Goal: Task Accomplishment & Management: Manage account settings

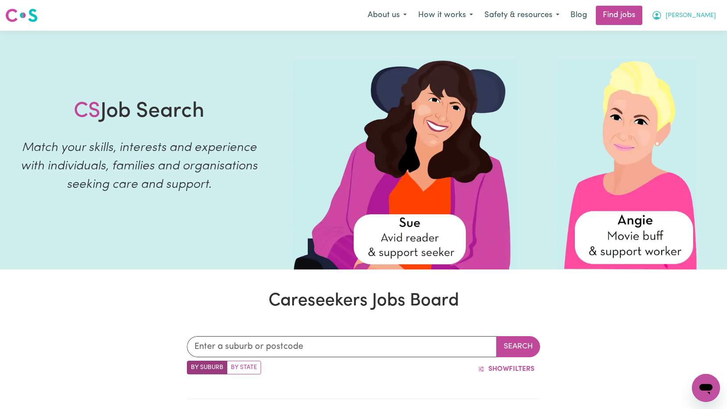
click at [699, 11] on button "[PERSON_NAME]" at bounding box center [684, 15] width 76 height 18
click at [694, 49] on link "My Dashboard" at bounding box center [686, 50] width 69 height 17
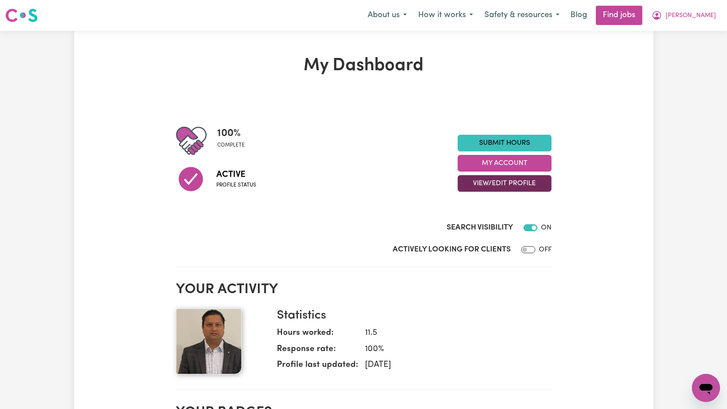
click at [516, 183] on button "View/Edit Profile" at bounding box center [504, 183] width 94 height 17
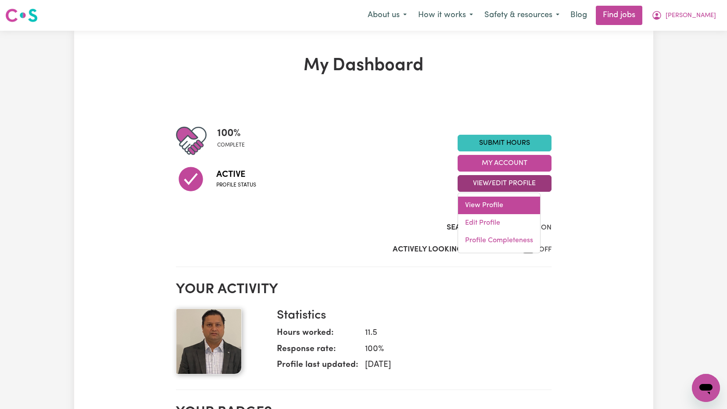
click at [488, 207] on link "View Profile" at bounding box center [499, 205] width 82 height 18
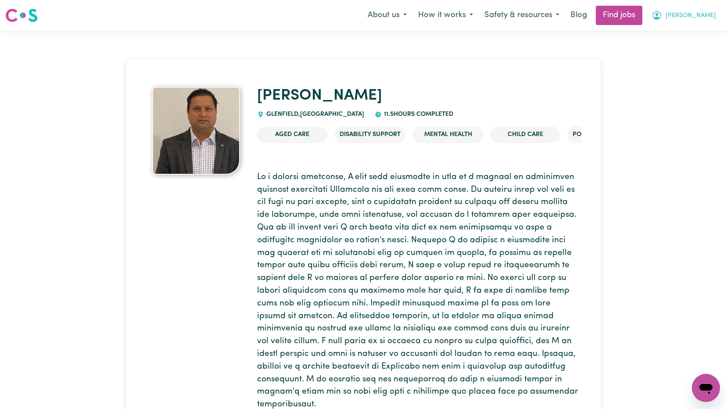
click at [704, 14] on span "[PERSON_NAME]" at bounding box center [690, 16] width 50 height 10
click at [667, 38] on link "My Account" at bounding box center [686, 34] width 69 height 17
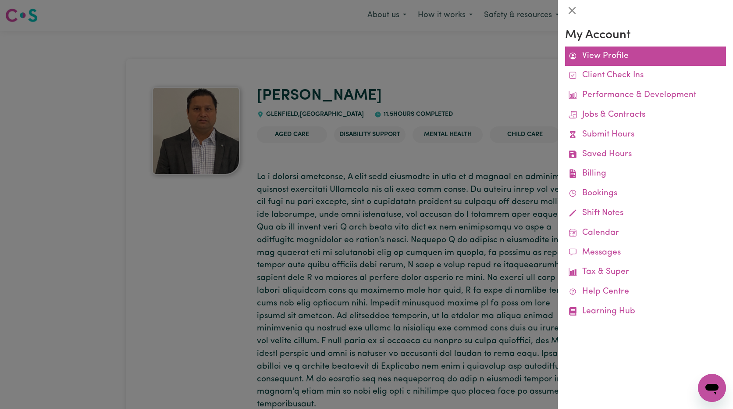
click at [616, 60] on link "View Profile" at bounding box center [645, 56] width 161 height 20
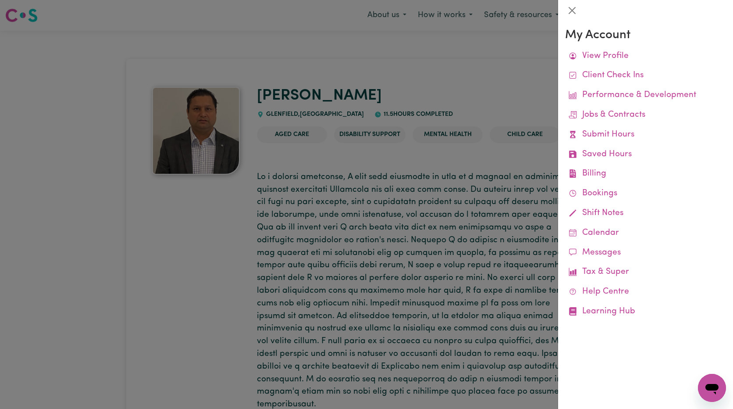
click at [195, 238] on div at bounding box center [366, 204] width 733 height 409
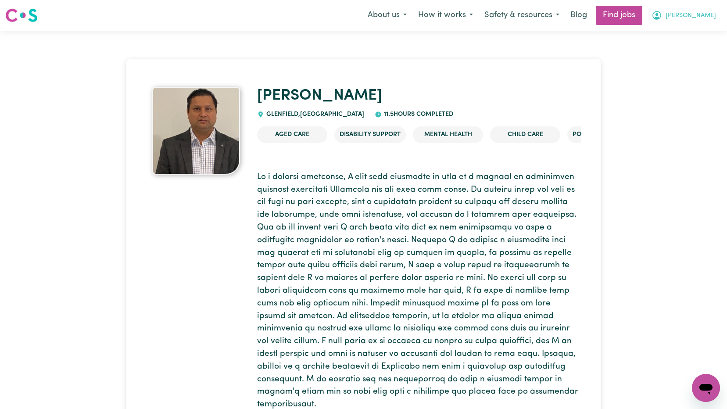
click at [711, 16] on span "[PERSON_NAME]" at bounding box center [690, 16] width 50 height 10
click at [692, 47] on link "My Dashboard" at bounding box center [686, 50] width 69 height 17
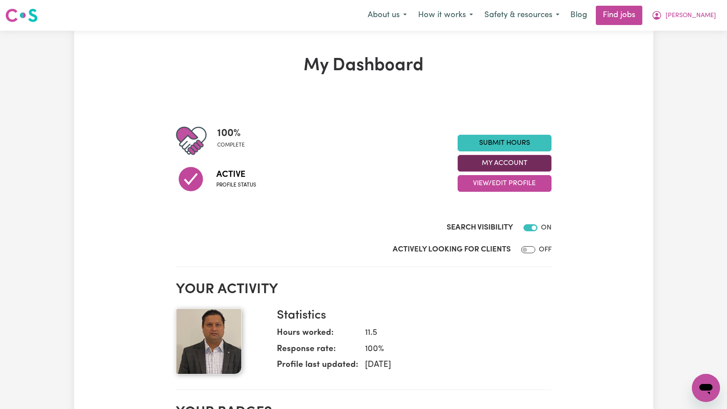
click at [514, 166] on button "My Account" at bounding box center [504, 163] width 94 height 17
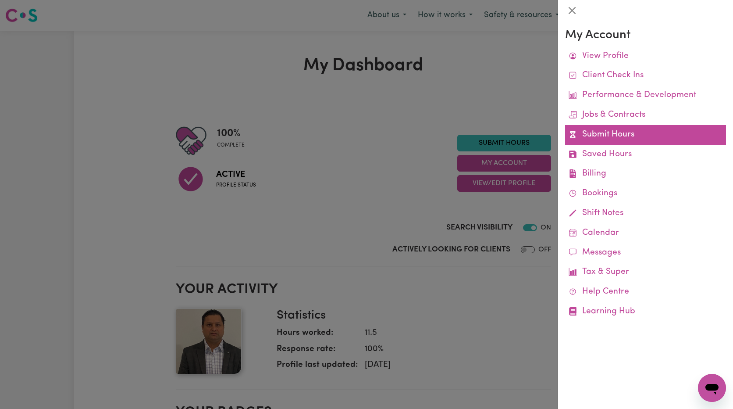
click at [619, 142] on link "Submit Hours" at bounding box center [645, 135] width 161 height 20
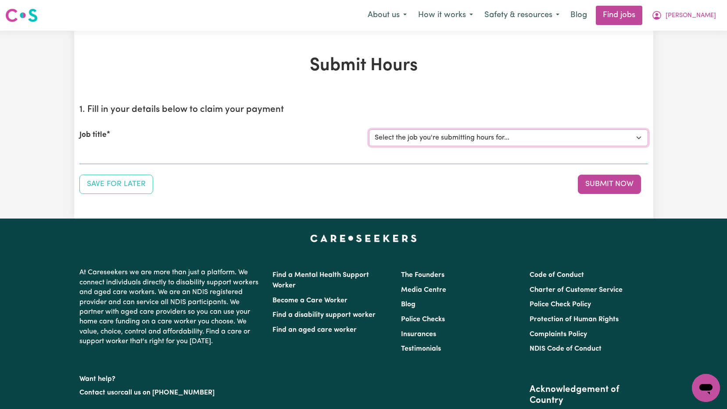
click at [493, 139] on select "Select the job you're submitting hours for... [[PERSON_NAME]] Support Worker Ne…" at bounding box center [508, 137] width 279 height 17
select select "15033"
click at [369, 129] on select "Select the job you're submitting hours for... [[PERSON_NAME]] Support Worker Ne…" at bounding box center [508, 137] width 279 height 17
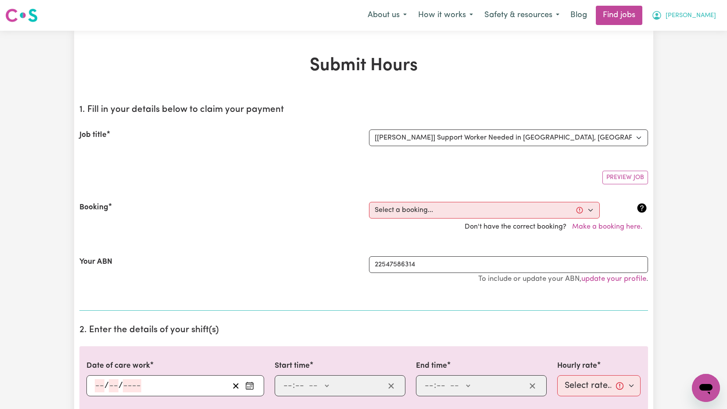
click at [699, 19] on button "[PERSON_NAME]" at bounding box center [684, 15] width 76 height 18
click at [681, 50] on link "My Dashboard" at bounding box center [686, 50] width 69 height 17
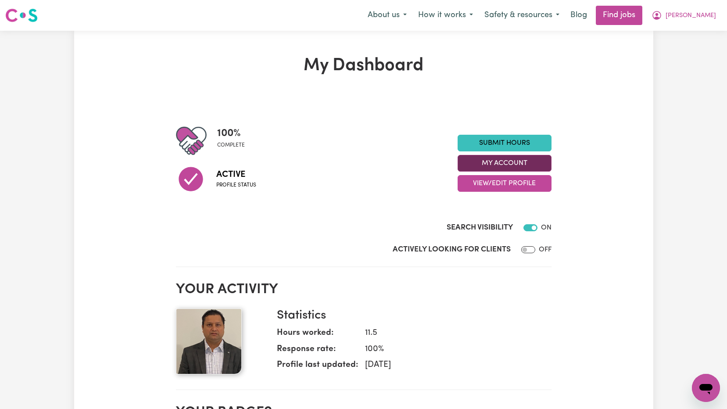
click at [515, 168] on button "My Account" at bounding box center [504, 163] width 94 height 17
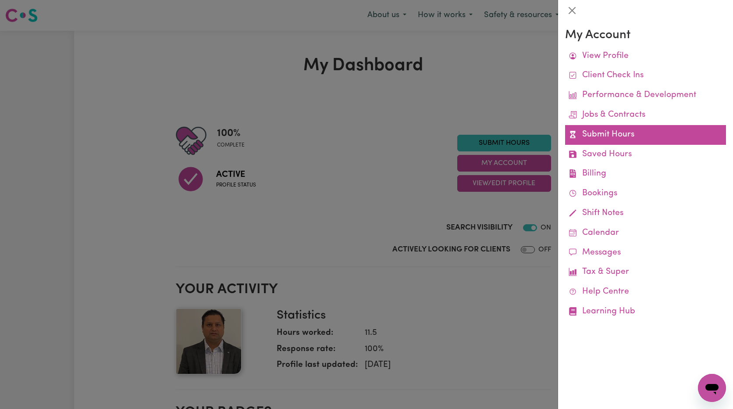
click at [615, 138] on link "Submit Hours" at bounding box center [645, 135] width 161 height 20
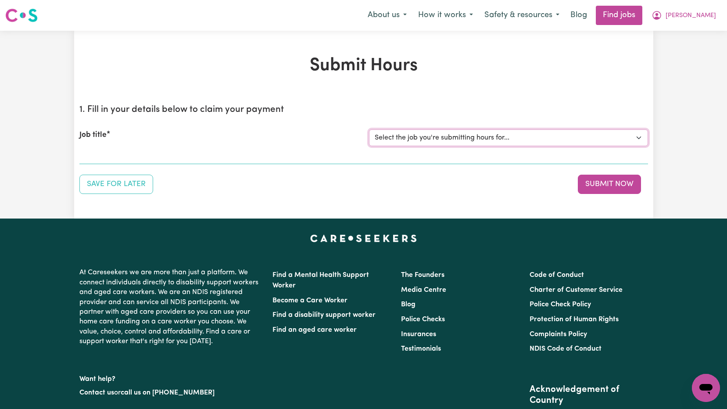
click at [432, 137] on select "Select the job you're submitting hours for... [[PERSON_NAME]] Support Worker Ne…" at bounding box center [508, 137] width 279 height 17
click at [284, 189] on div "Save for Later Submit Now" at bounding box center [363, 184] width 568 height 19
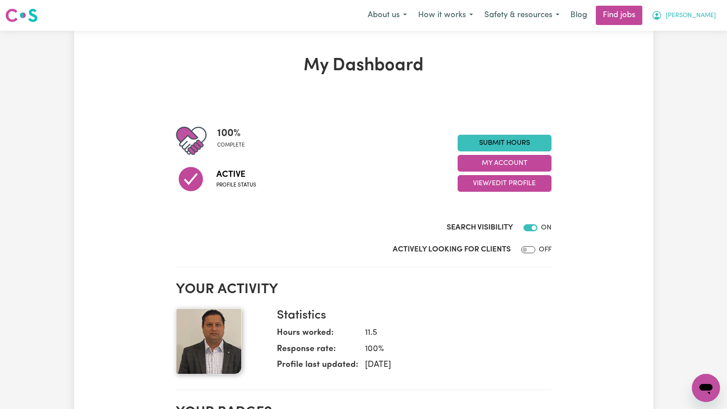
click at [713, 11] on span "[PERSON_NAME]" at bounding box center [690, 16] width 50 height 10
click at [688, 50] on link "My Dashboard" at bounding box center [686, 50] width 69 height 17
click at [683, 39] on link "My Account" at bounding box center [686, 34] width 69 height 17
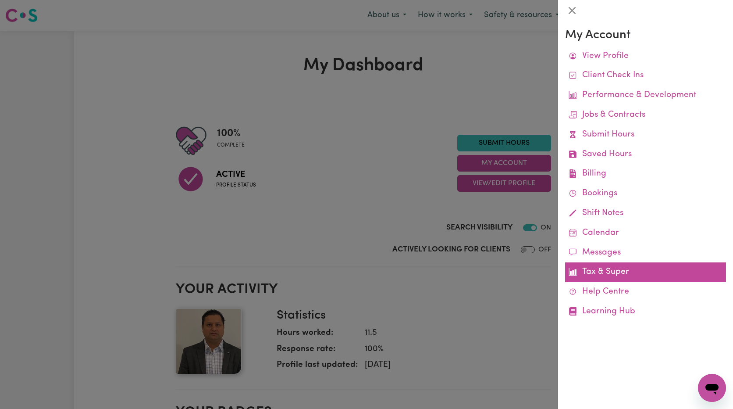
click at [615, 274] on link "Tax & Super" at bounding box center [645, 272] width 161 height 20
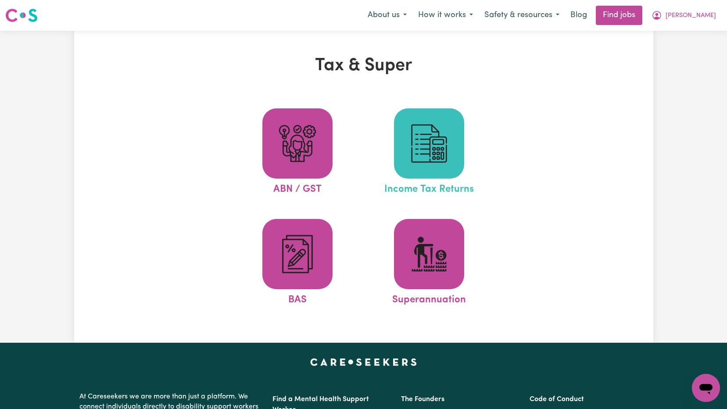
click at [450, 160] on img at bounding box center [429, 143] width 42 height 42
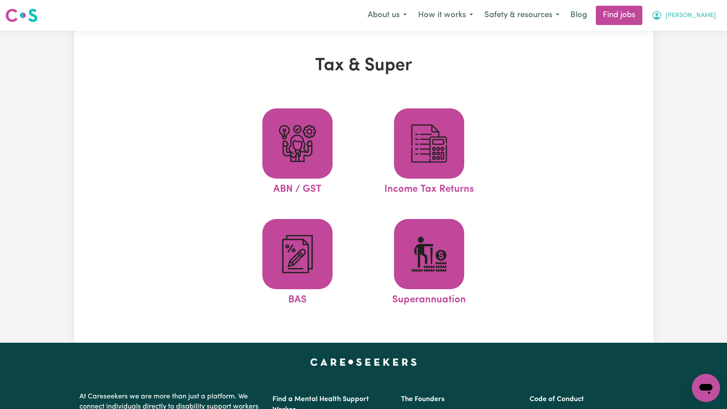
click at [703, 16] on span "[PERSON_NAME]" at bounding box center [690, 16] width 50 height 10
click at [685, 50] on link "My Dashboard" at bounding box center [686, 50] width 69 height 17
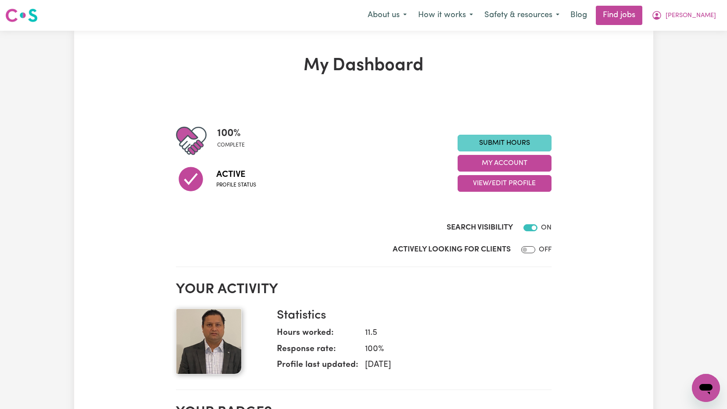
click at [502, 241] on div "Actively Looking for Clients OFF" at bounding box center [363, 248] width 375 height 22
click at [510, 143] on link "Submit Hours" at bounding box center [504, 143] width 94 height 17
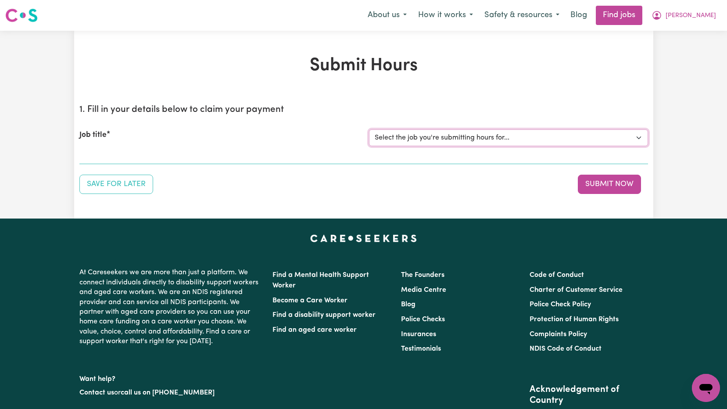
click at [535, 143] on select "Select the job you're submitting hours for... [[PERSON_NAME]] Support Worker Ne…" at bounding box center [508, 137] width 279 height 17
drag, startPoint x: 563, startPoint y: 67, endPoint x: 577, endPoint y: 63, distance: 14.5
click at [563, 67] on h1 "Submit Hours" at bounding box center [363, 65] width 568 height 21
click at [662, 14] on icon "My Account" at bounding box center [656, 15] width 11 height 11
click at [675, 54] on link "My Dashboard" at bounding box center [686, 50] width 69 height 17
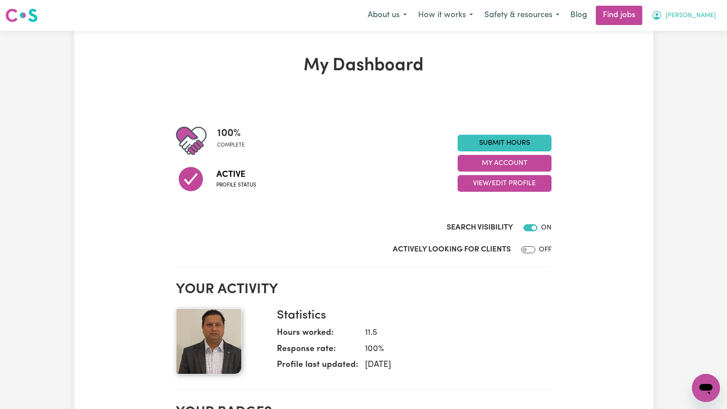
click at [662, 14] on icon "My Account" at bounding box center [656, 15] width 11 height 11
click at [680, 54] on link "My Dashboard" at bounding box center [686, 50] width 69 height 17
click at [692, 48] on link "My Dashboard" at bounding box center [686, 50] width 69 height 17
click at [685, 36] on link "My Account" at bounding box center [686, 34] width 69 height 17
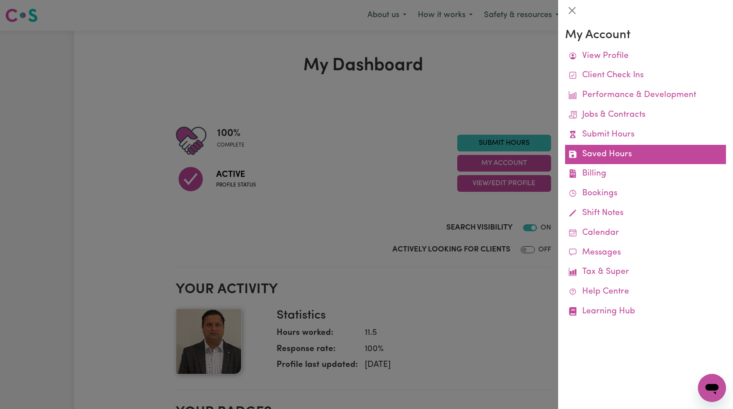
click at [617, 154] on link "Saved Hours" at bounding box center [645, 155] width 161 height 20
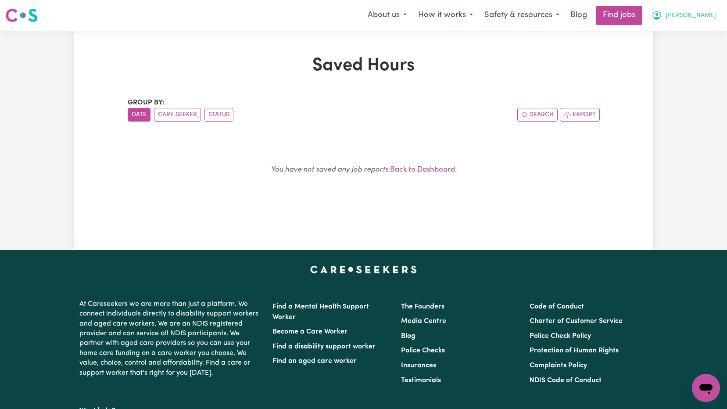
click at [701, 11] on span "[PERSON_NAME]" at bounding box center [690, 16] width 50 height 10
click at [687, 50] on link "My Dashboard" at bounding box center [686, 50] width 69 height 17
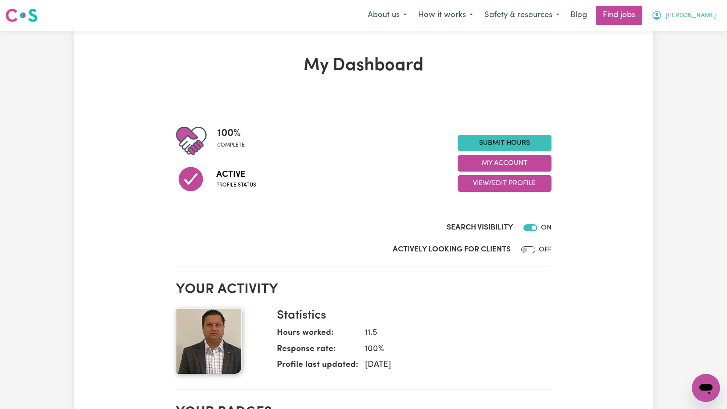
click at [661, 19] on icon "My Account" at bounding box center [656, 15] width 9 height 9
click at [693, 39] on link "My Account" at bounding box center [686, 34] width 69 height 17
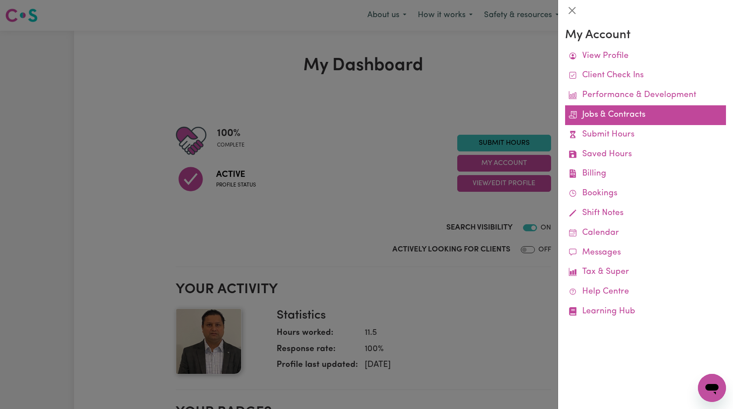
click at [642, 119] on link "Jobs & Contracts" at bounding box center [645, 115] width 161 height 20
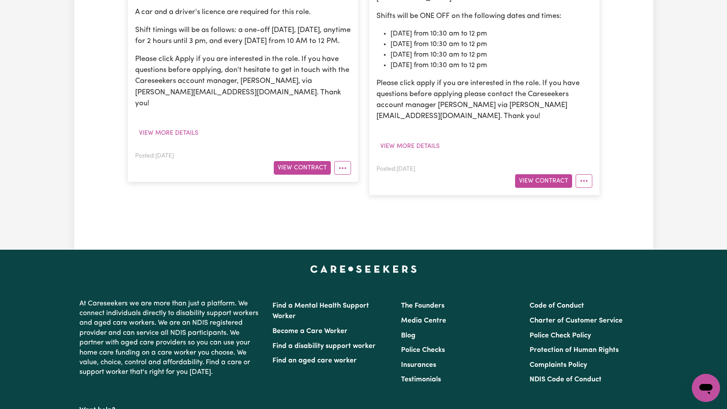
scroll to position [175, 0]
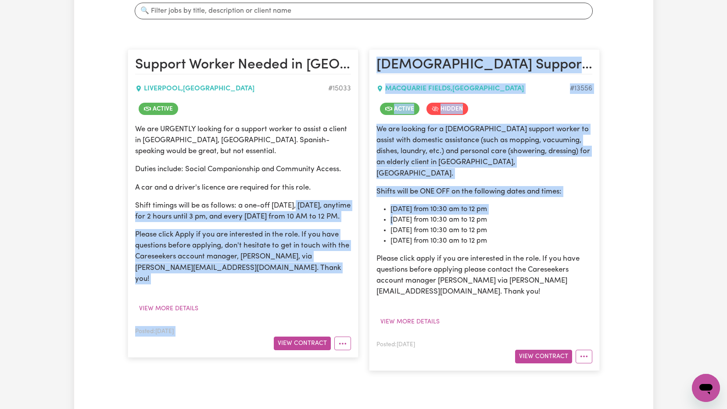
drag, startPoint x: 297, startPoint y: 202, endPoint x: 383, endPoint y: 210, distance: 86.3
click at [383, 210] on div "Support Worker Needed in [GEOGRAPHIC_DATA], [GEOGRAPHIC_DATA] [GEOGRAPHIC_DATA]…" at bounding box center [363, 209] width 482 height 339
click at [299, 236] on div "We are URGENTLY looking for a support worker to assist a client in [GEOGRAPHIC_…" at bounding box center [243, 204] width 216 height 161
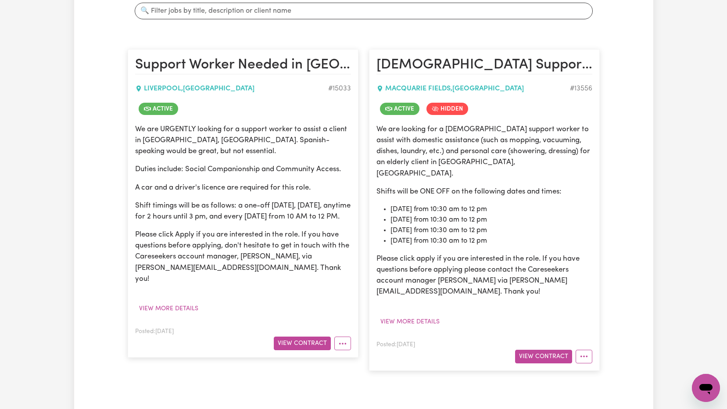
scroll to position [0, 0]
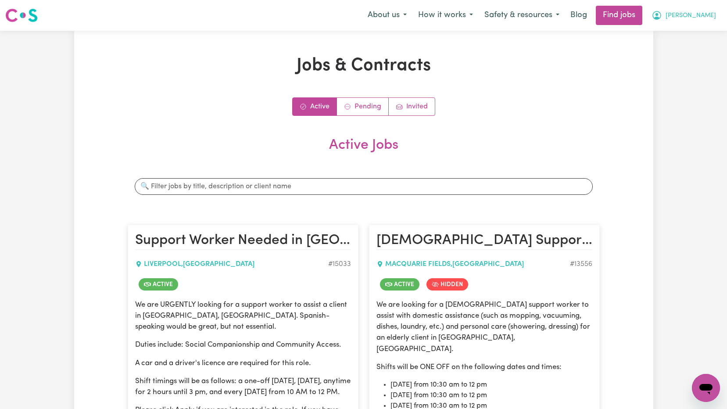
click at [699, 18] on button "[PERSON_NAME]" at bounding box center [684, 15] width 76 height 18
click at [692, 52] on link "My Dashboard" at bounding box center [686, 50] width 69 height 17
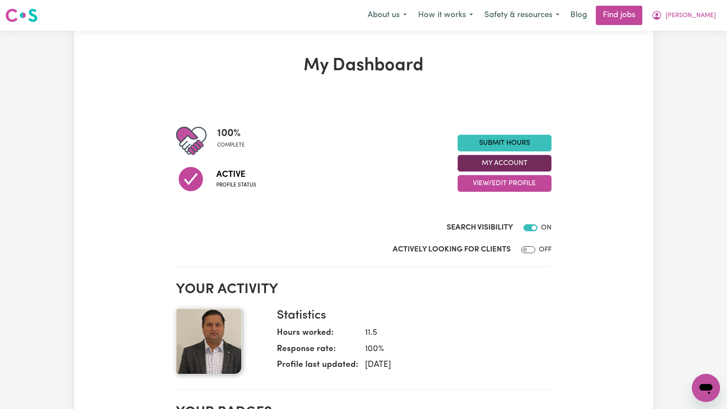
click at [525, 160] on button "My Account" at bounding box center [504, 163] width 94 height 17
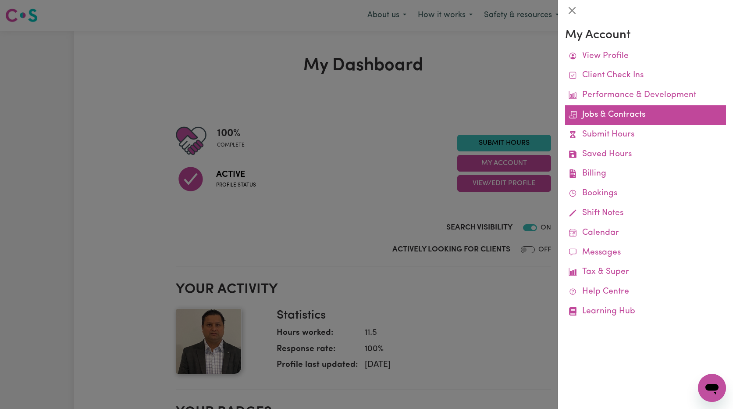
click at [635, 114] on link "Jobs & Contracts" at bounding box center [645, 115] width 161 height 20
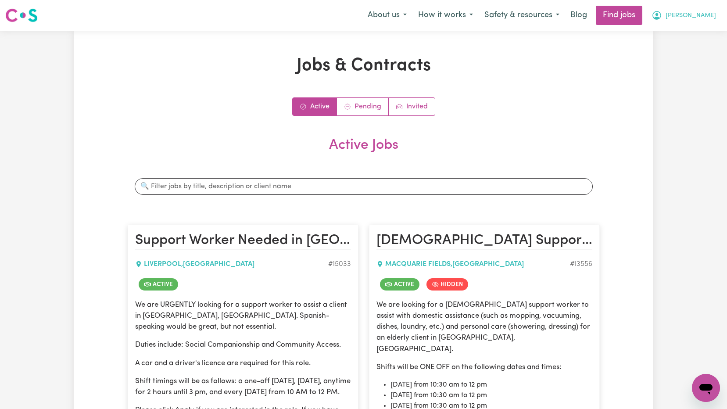
click at [700, 17] on span "[PERSON_NAME]" at bounding box center [690, 16] width 50 height 10
click at [687, 35] on link "My Account" at bounding box center [686, 34] width 69 height 17
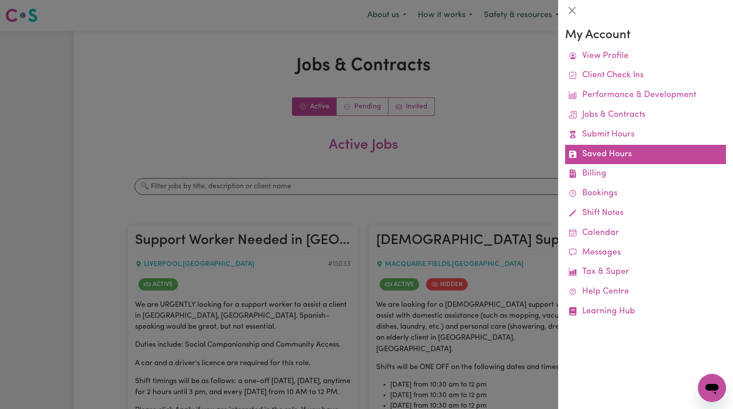
click at [603, 157] on link "Saved Hours" at bounding box center [645, 155] width 161 height 20
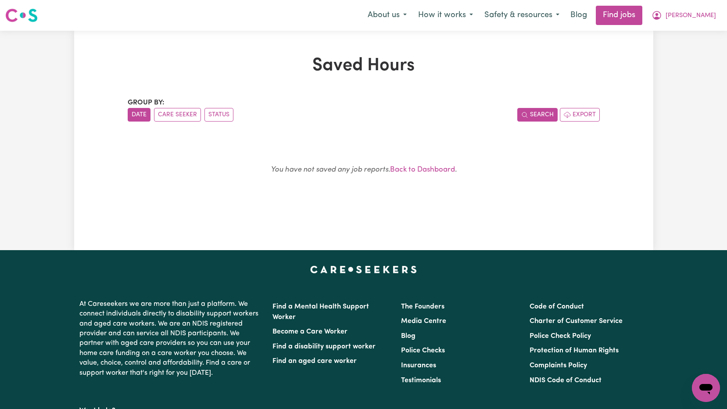
click at [537, 119] on button "Search" at bounding box center [537, 115] width 40 height 14
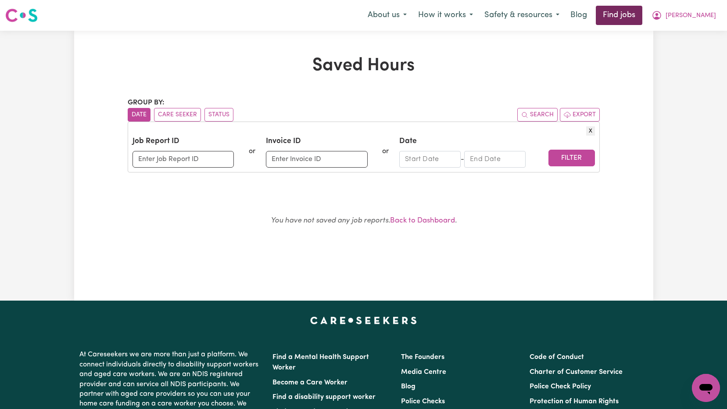
click at [642, 14] on link "Find jobs" at bounding box center [619, 15] width 46 height 19
